Goal: Task Accomplishment & Management: Manage account settings

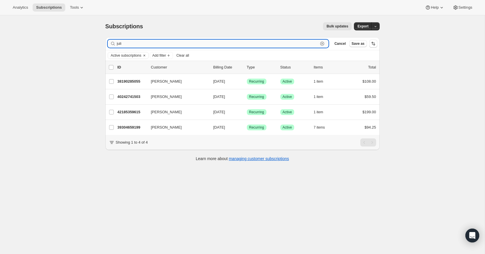
click at [174, 43] on input "juli" at bounding box center [218, 44] width 202 height 8
drag, startPoint x: 174, startPoint y: 42, endPoint x: 174, endPoint y: 38, distance: 4.1
click at [174, 38] on div "Filter subscribers juli Clear Cancel Save as" at bounding box center [242, 43] width 274 height 13
type input "lin"
click at [344, 43] on span "Cancel" at bounding box center [340, 43] width 11 height 5
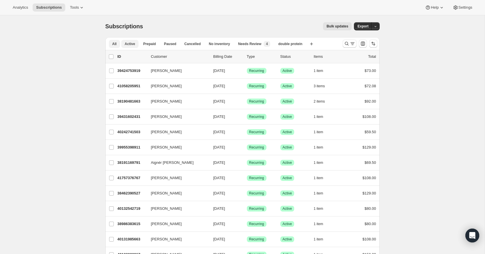
click at [114, 44] on span "All" at bounding box center [114, 44] width 4 height 5
click at [347, 47] on button "Search and filter results" at bounding box center [350, 44] width 14 height 8
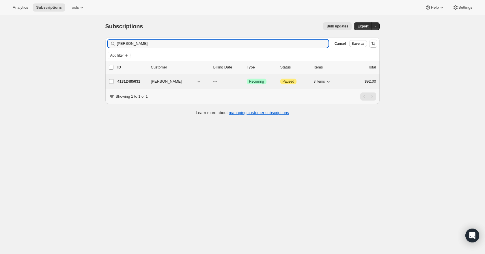
type input "[PERSON_NAME]"
click at [131, 81] on p "41312485631" at bounding box center [132, 82] width 29 height 6
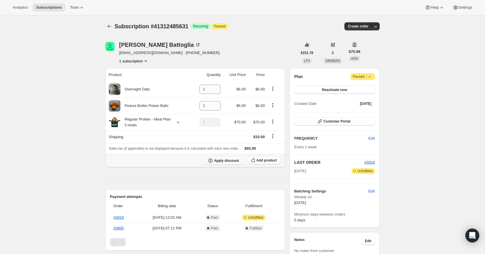
click at [228, 165] on button "Apply discount" at bounding box center [224, 160] width 37 height 9
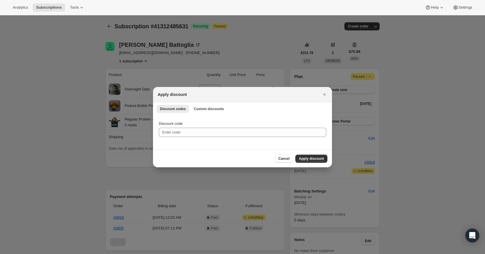
scroll to position [0, 0]
click at [205, 108] on span "Custom discounts" at bounding box center [209, 109] width 30 height 5
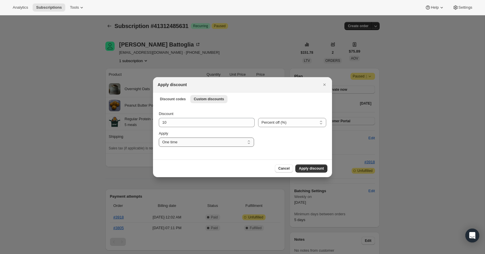
click at [226, 143] on select "One time Specify instances... Indefinitely" at bounding box center [206, 142] width 95 height 9
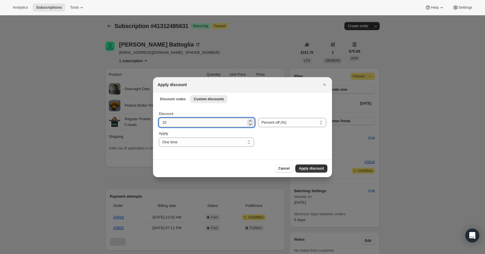
drag, startPoint x: 215, startPoint y: 125, endPoint x: 215, endPoint y: 118, distance: 6.1
click at [215, 118] on input "10" at bounding box center [202, 122] width 87 height 9
type input "100"
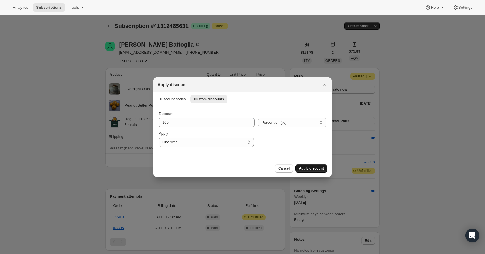
click at [312, 168] on span "Apply discount" at bounding box center [311, 168] width 25 height 5
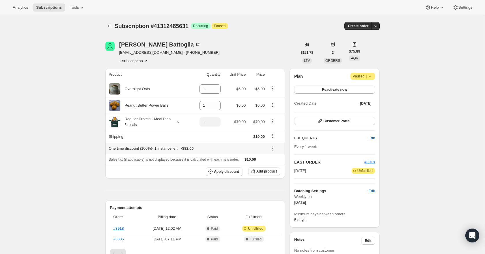
click at [274, 151] on icon at bounding box center [273, 149] width 6 height 6
click at [272, 139] on icon "Shipping actions" at bounding box center [273, 136] width 6 height 6
click at [275, 151] on span "Edit shipping rate" at bounding box center [272, 153] width 29 height 4
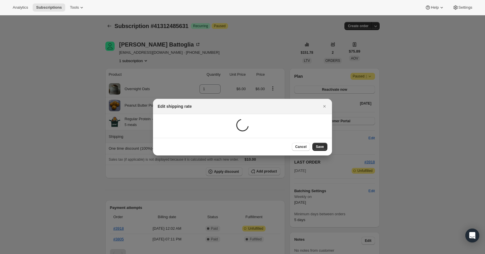
scroll to position [0, 0]
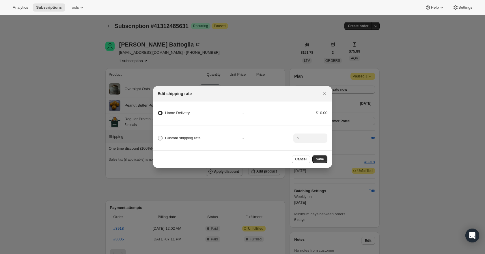
click at [160, 138] on span ":ru2:" at bounding box center [160, 138] width 5 height 5
click at [158, 136] on input "Custom shipping rate" at bounding box center [158, 136] width 0 height 0
radio input "true"
radio Delivery "false"
click at [306, 140] on input ":ru2:" at bounding box center [310, 137] width 18 height 9
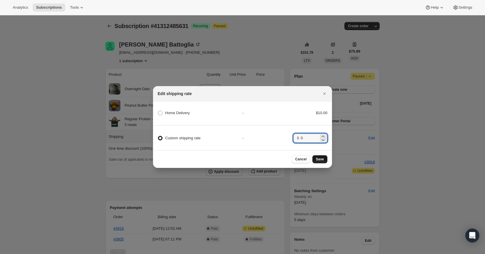
type input "0"
click at [324, 158] on button "Save" at bounding box center [320, 159] width 15 height 8
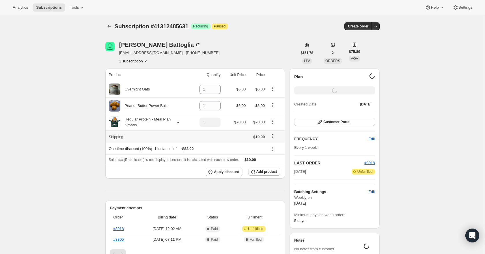
scroll to position [0, 0]
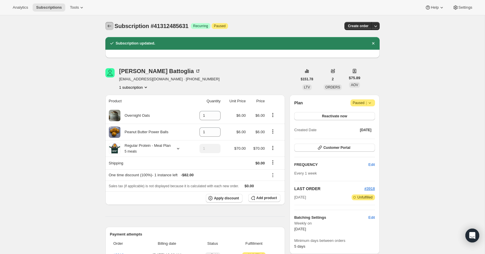
click at [112, 23] on icon "Subscriptions" at bounding box center [110, 26] width 6 height 6
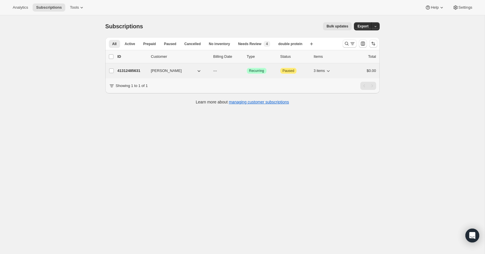
click at [136, 72] on p "41312485631" at bounding box center [132, 71] width 29 height 6
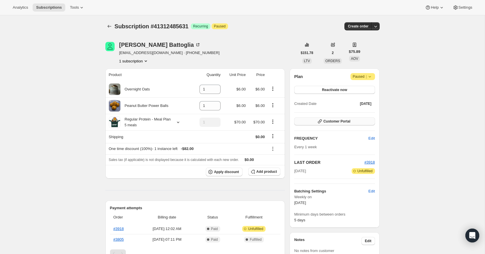
click at [345, 120] on span "Customer Portal" at bounding box center [337, 121] width 27 height 5
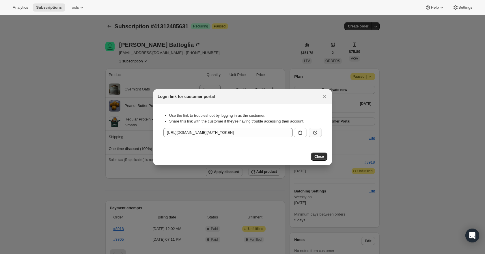
click at [315, 135] on icon ":r151:" at bounding box center [316, 133] width 6 height 6
